Goal: Information Seeking & Learning: Learn about a topic

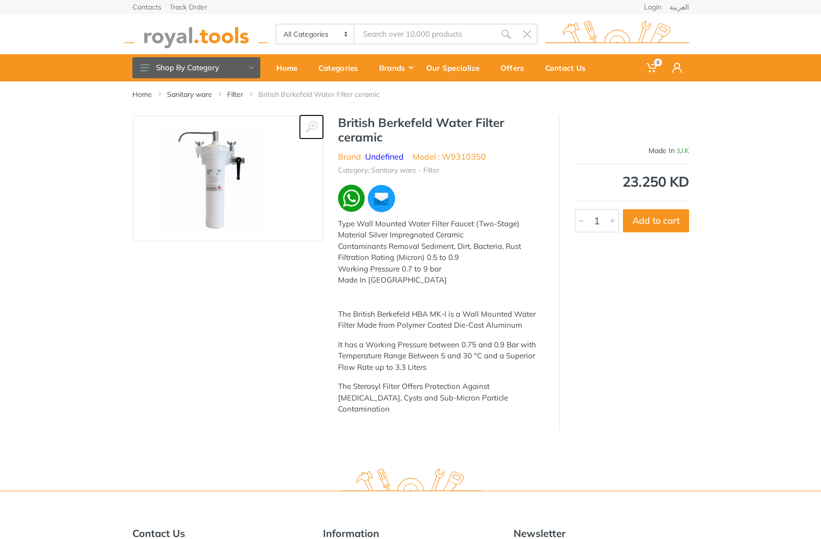
click at [320, 120] on button at bounding box center [311, 126] width 23 height 23
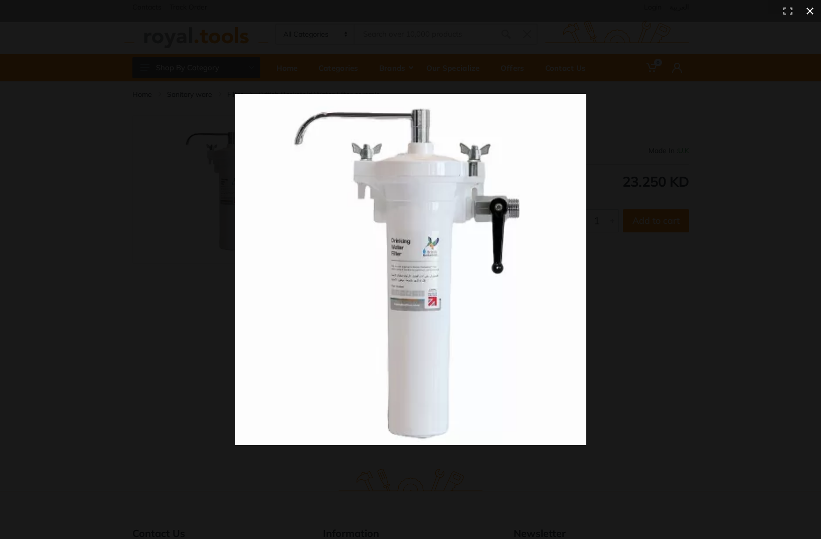
click at [590, 34] on div at bounding box center [410, 269] width 821 height 539
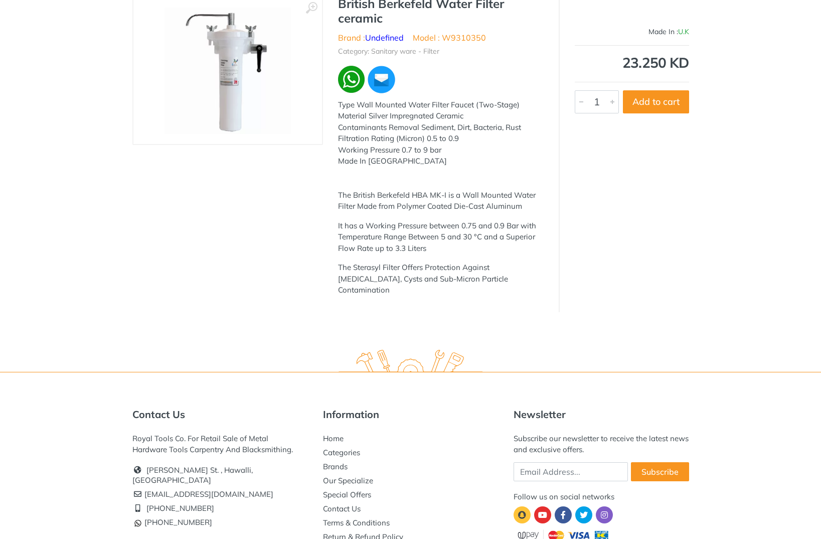
scroll to position [178, 0]
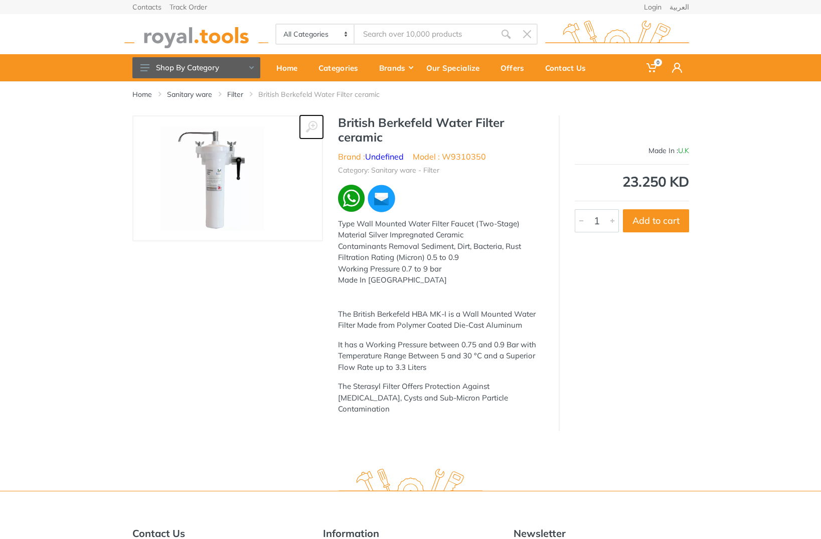
click at [308, 123] on icon at bounding box center [311, 127] width 12 height 12
